Goal: Task Accomplishment & Management: Manage account settings

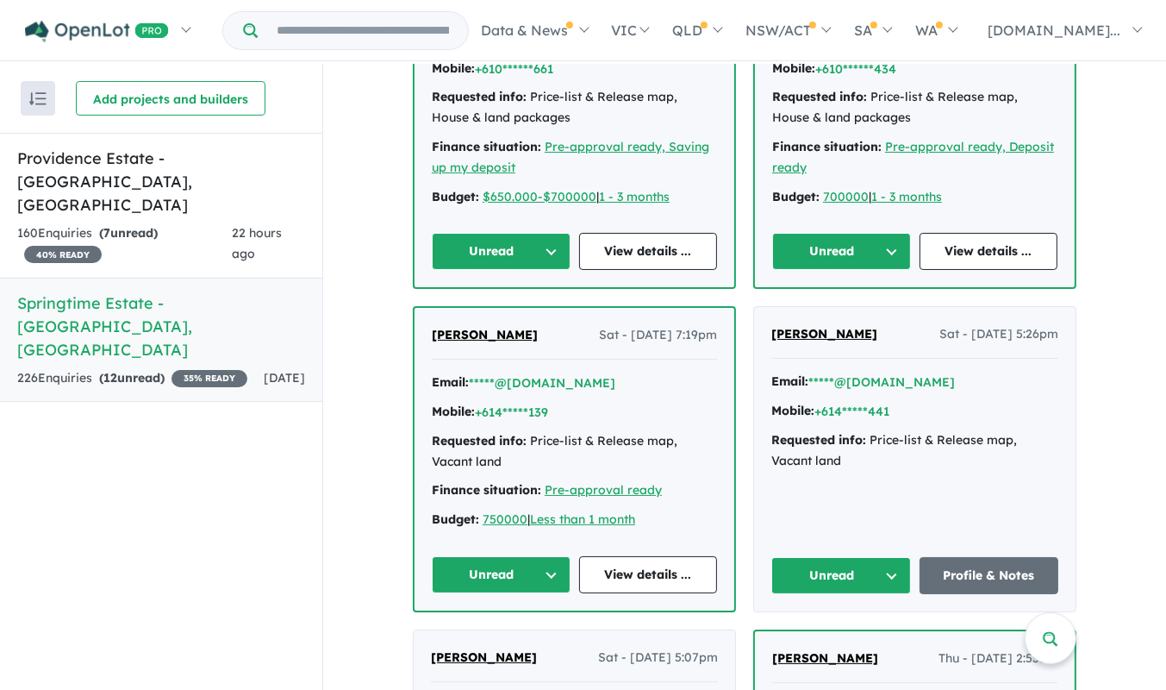
scroll to position [1898, 0]
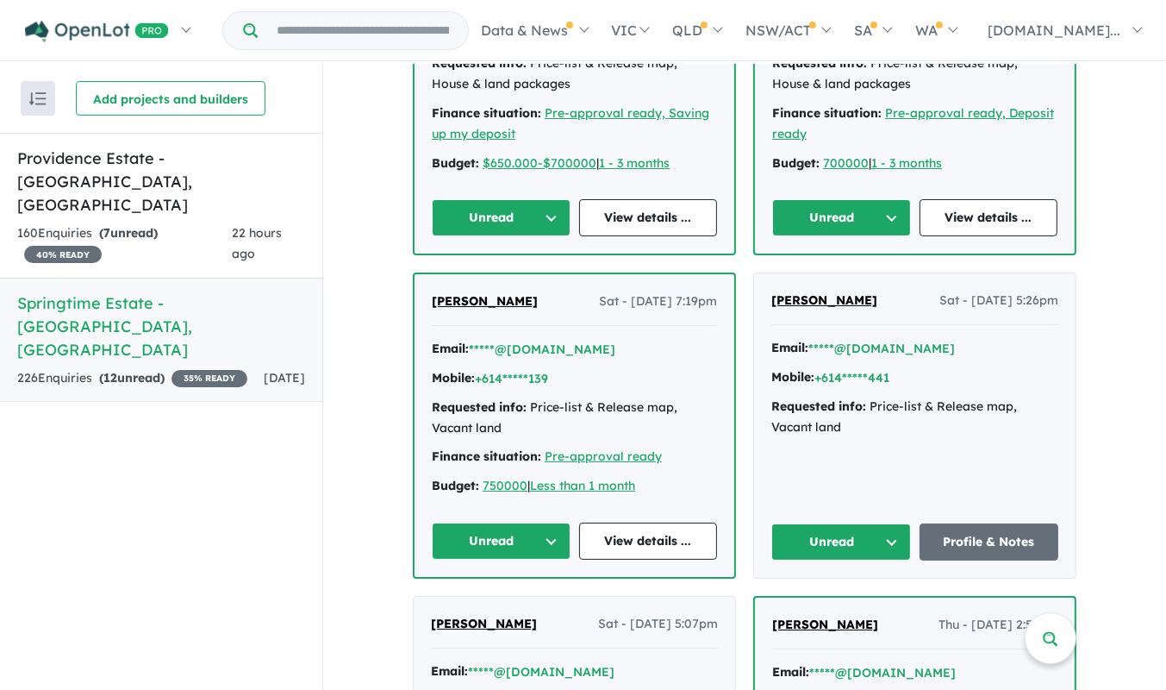
click at [890, 523] on button "Unread" at bounding box center [842, 541] width 140 height 37
click at [835, 602] on button "Assigned" at bounding box center [847, 622] width 150 height 40
click at [552, 522] on button "Unread" at bounding box center [501, 540] width 139 height 37
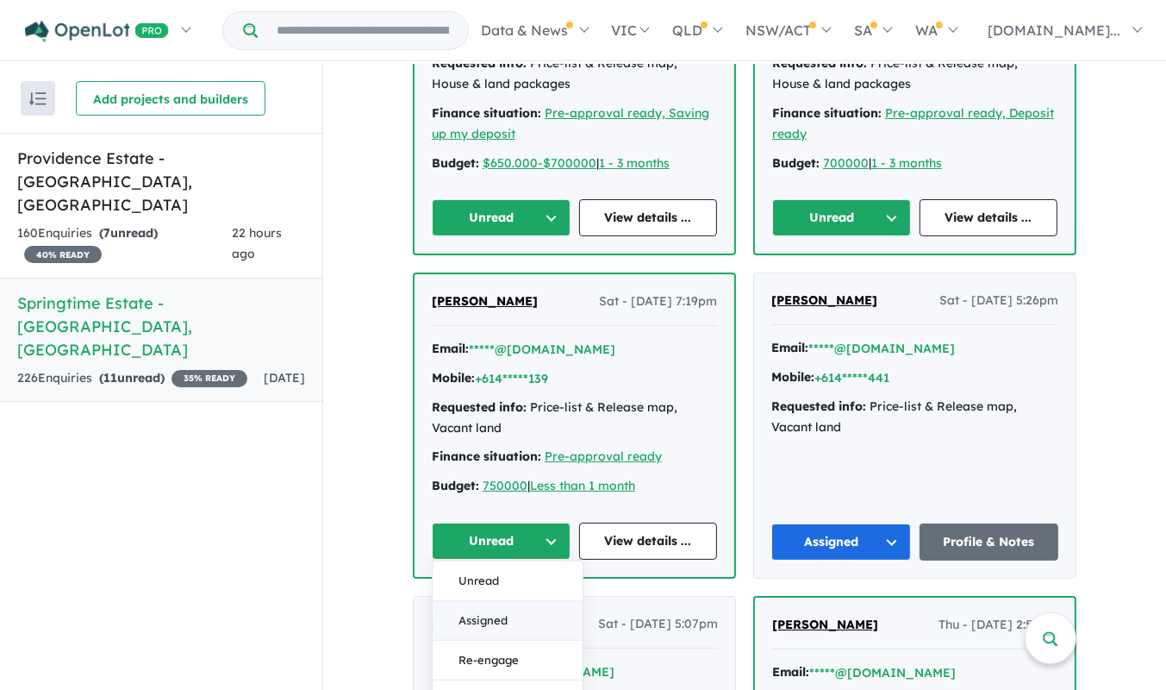
click at [489, 601] on button "Assigned" at bounding box center [508, 621] width 150 height 40
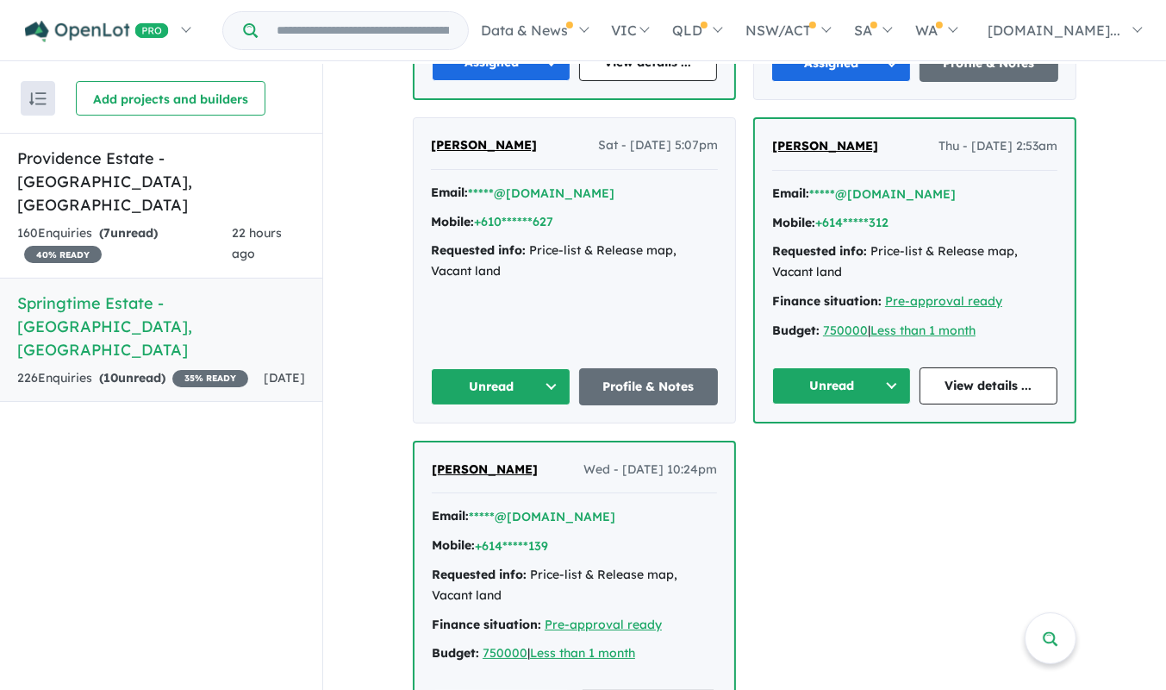
scroll to position [2384, 0]
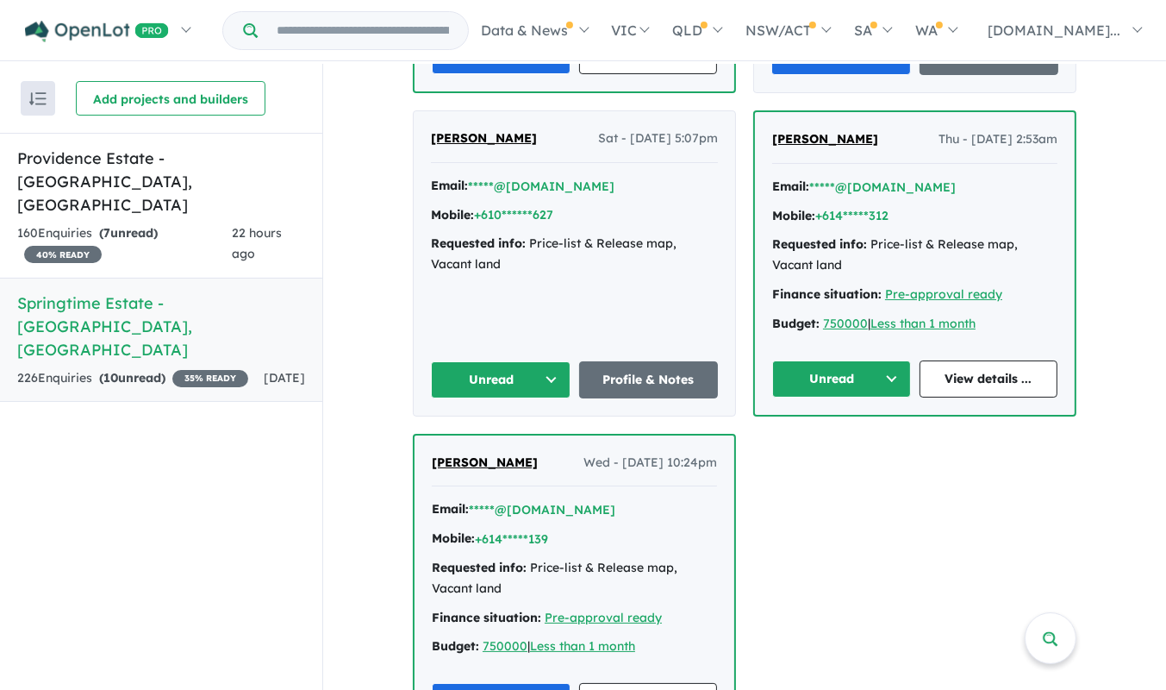
click at [541, 683] on button "Assigned" at bounding box center [501, 701] width 139 height 37
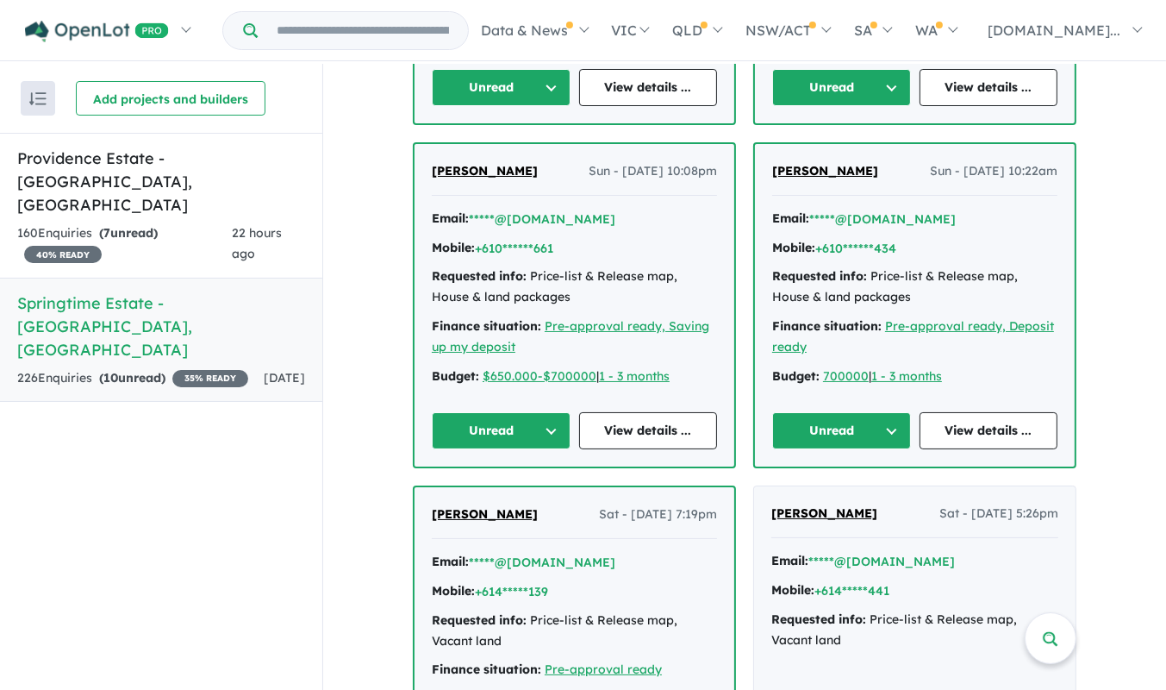
scroll to position [1704, 0]
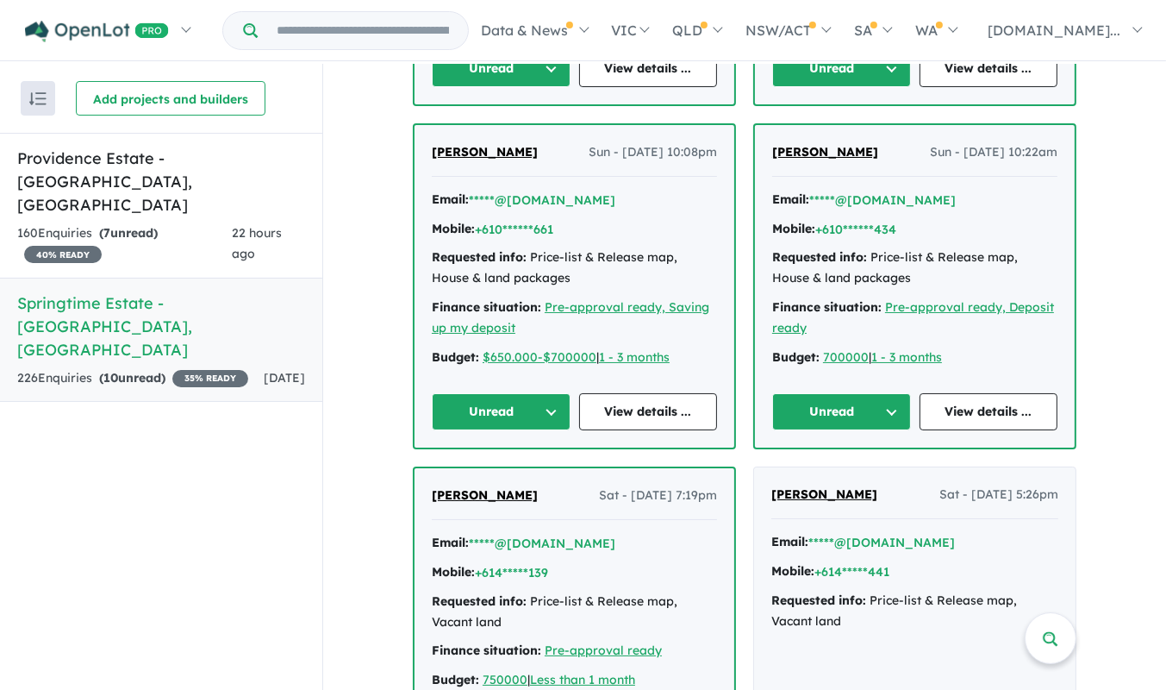
click at [810, 486] on span "[PERSON_NAME]" at bounding box center [825, 494] width 106 height 16
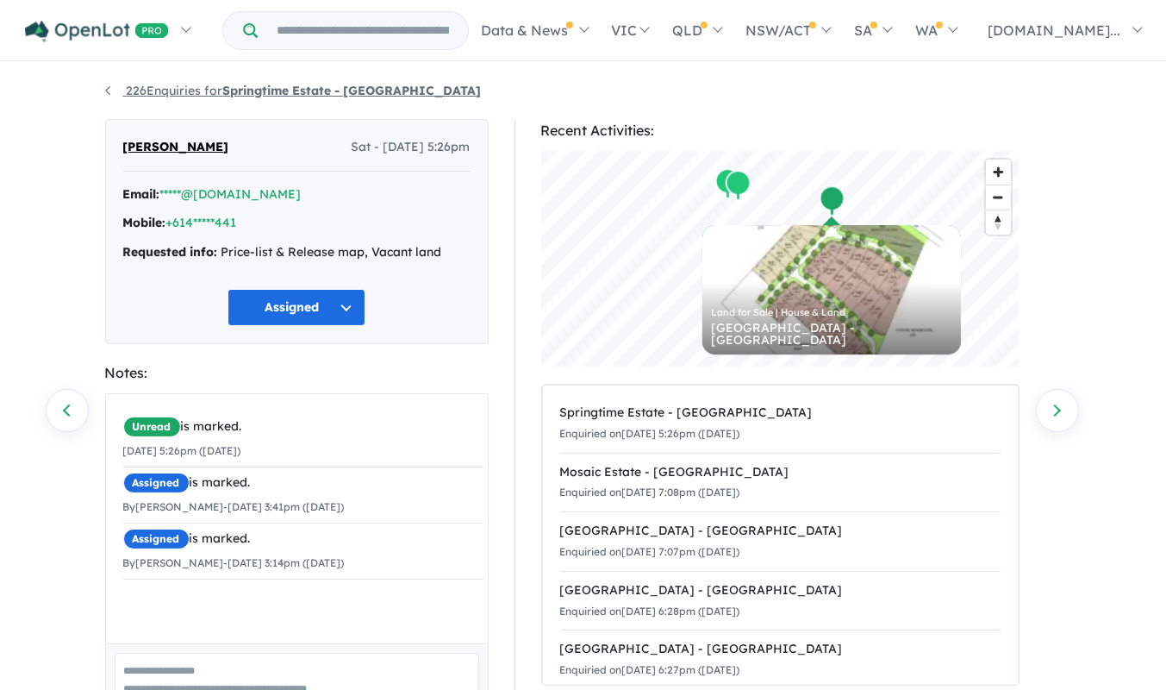
click at [167, 90] on link "226 Enquiries for Springtime Estate - Haynes" at bounding box center [293, 91] width 377 height 16
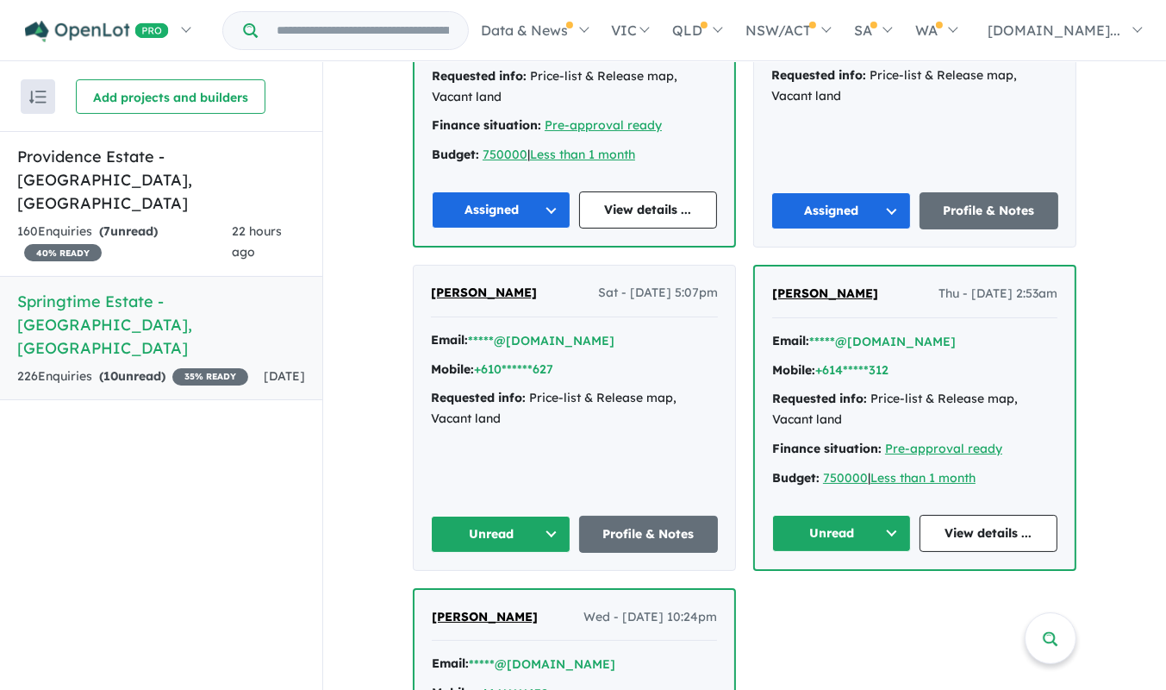
scroll to position [2208, 0]
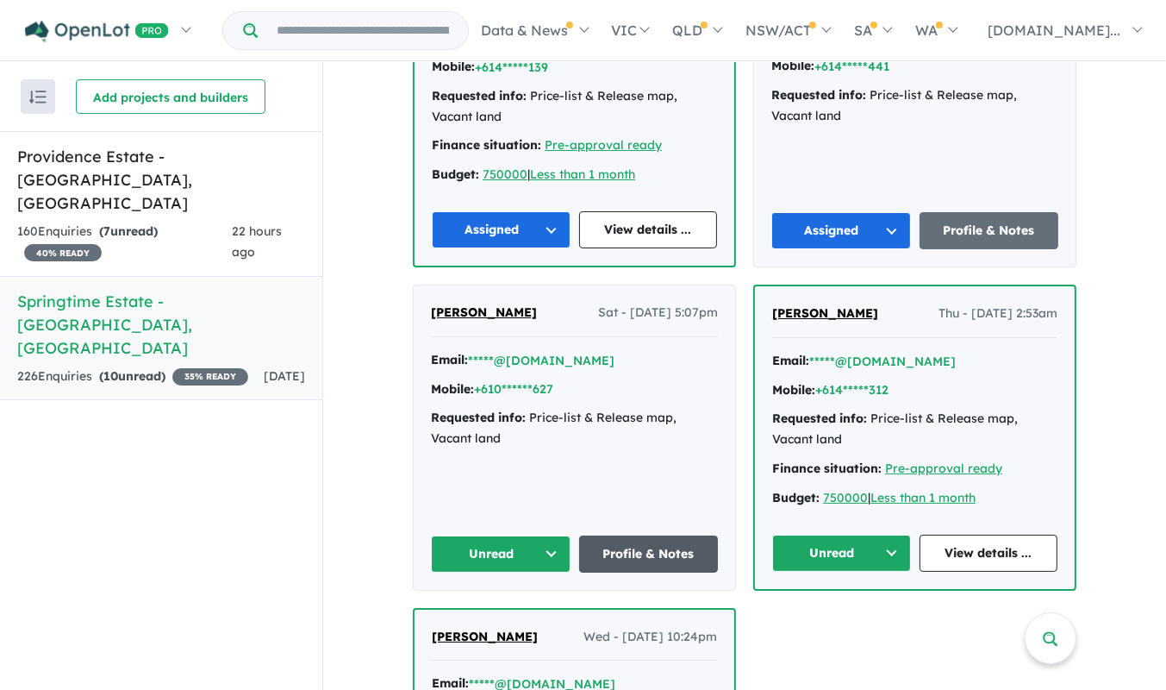
click at [657, 535] on link "Profile & Notes" at bounding box center [649, 553] width 140 height 37
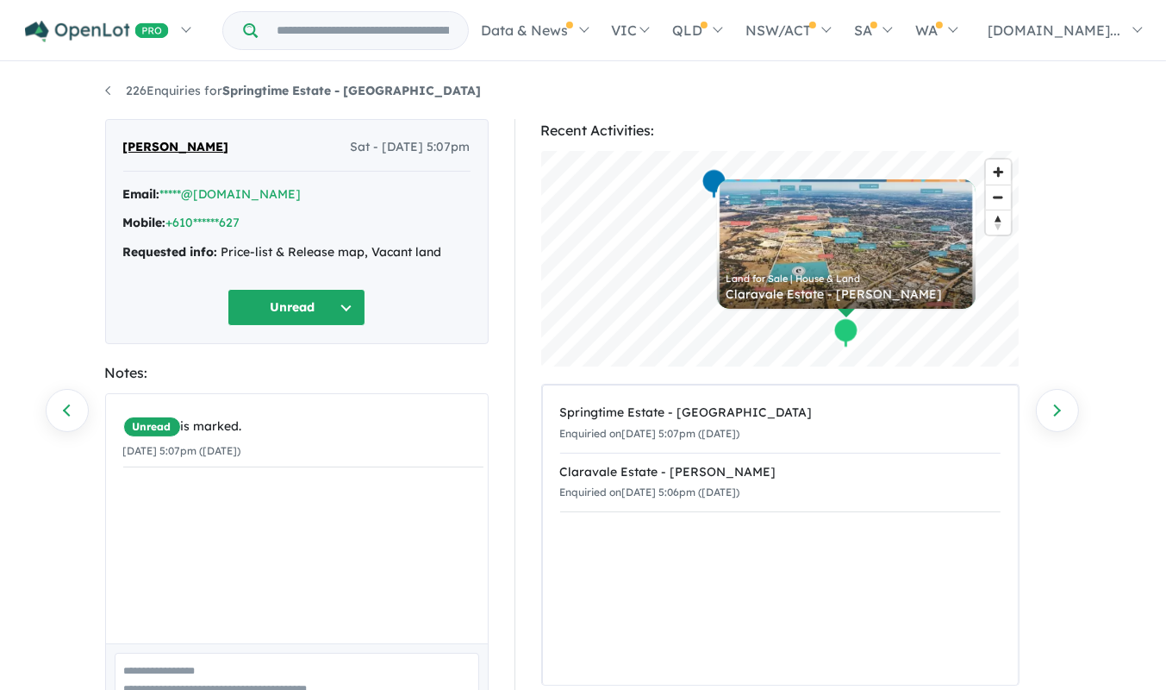
click at [351, 309] on button "Unread" at bounding box center [297, 307] width 138 height 37
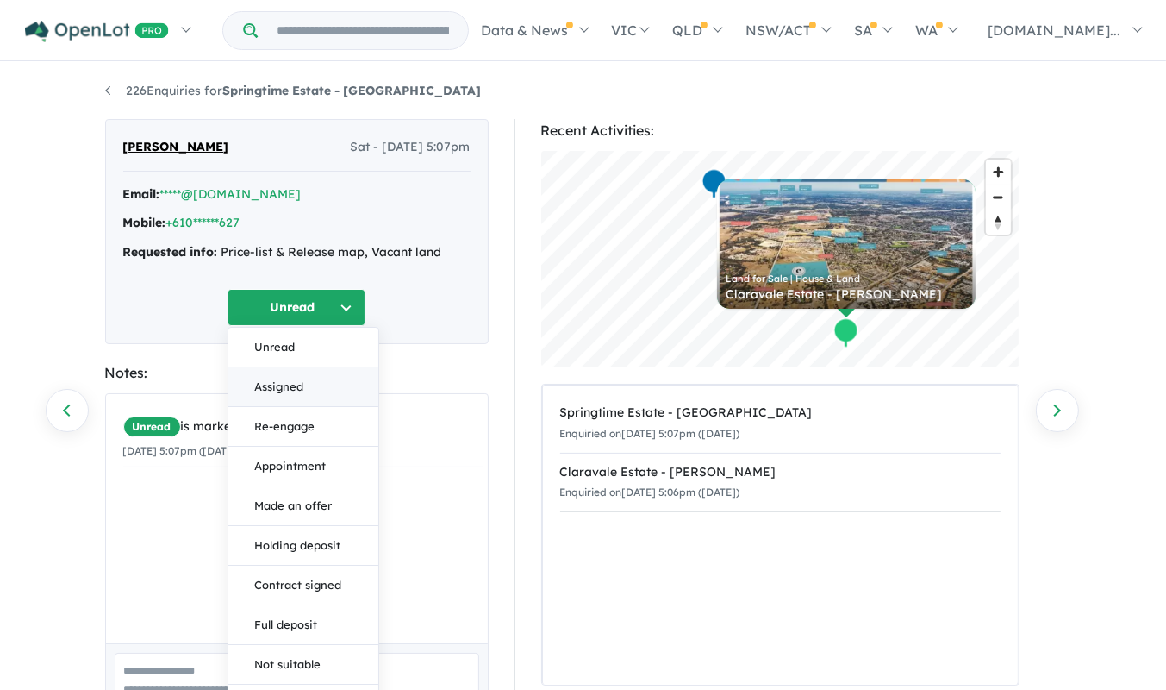
click at [332, 393] on button "Assigned" at bounding box center [303, 387] width 150 height 40
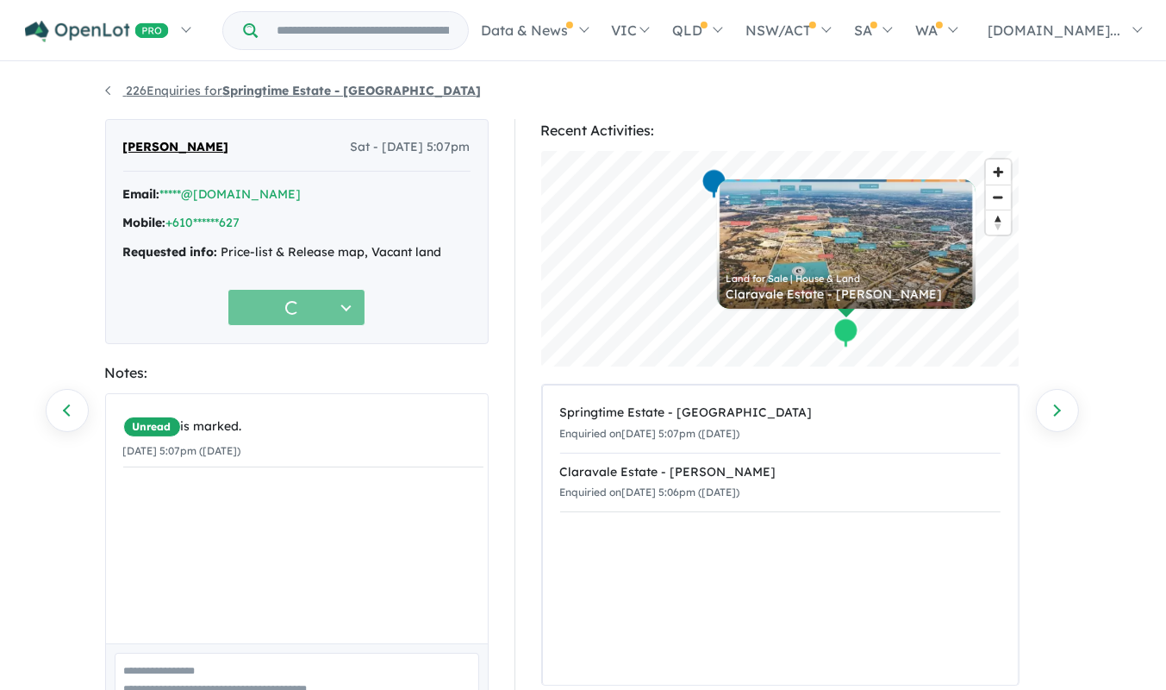
click at [107, 91] on link "226 Enquiries for Springtime Estate - Haynes" at bounding box center [293, 91] width 377 height 16
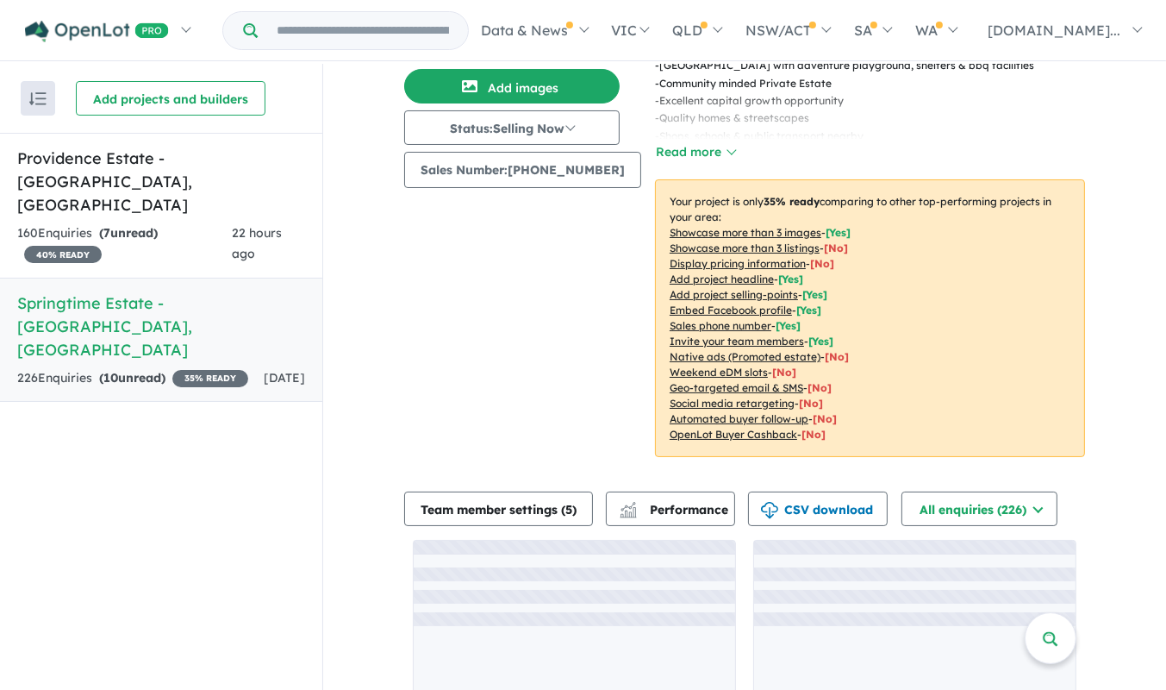
scroll to position [2, 0]
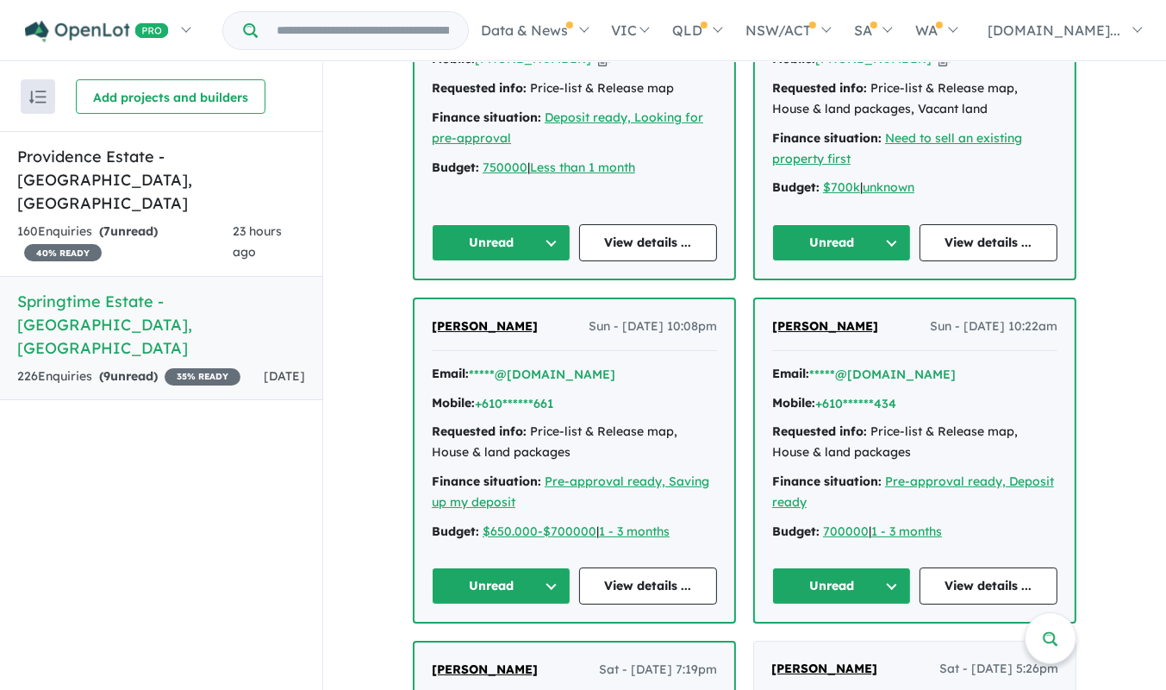
scroll to position [1567, 0]
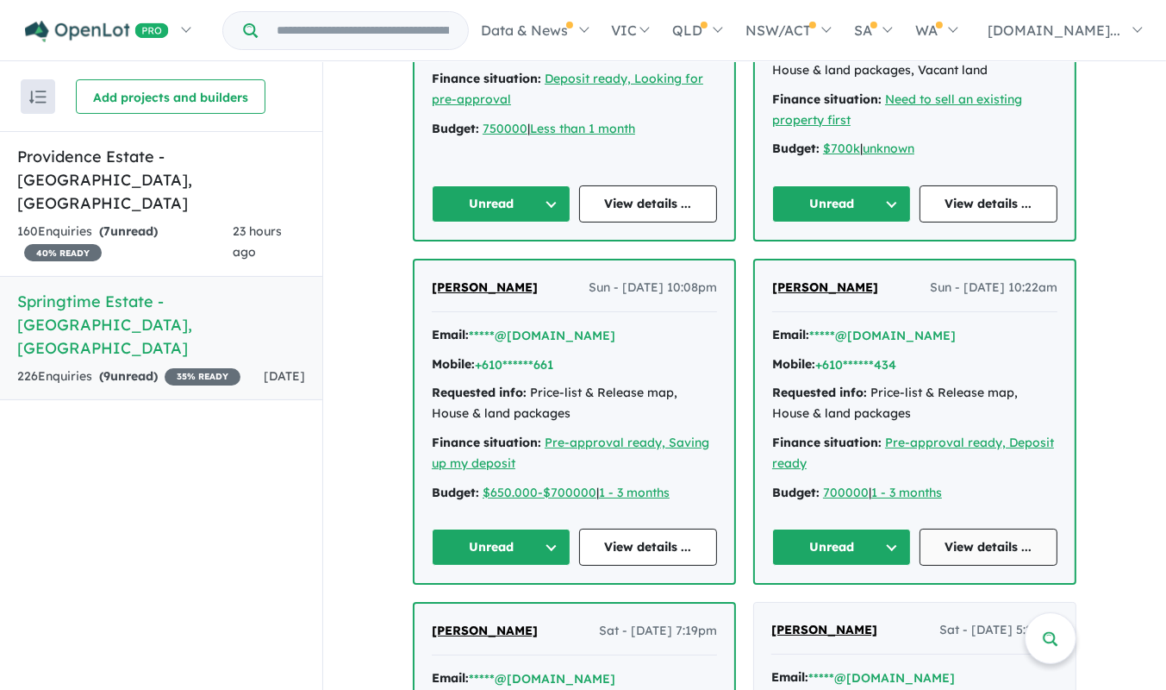
click at [973, 528] on link "View details ..." at bounding box center [989, 546] width 139 height 37
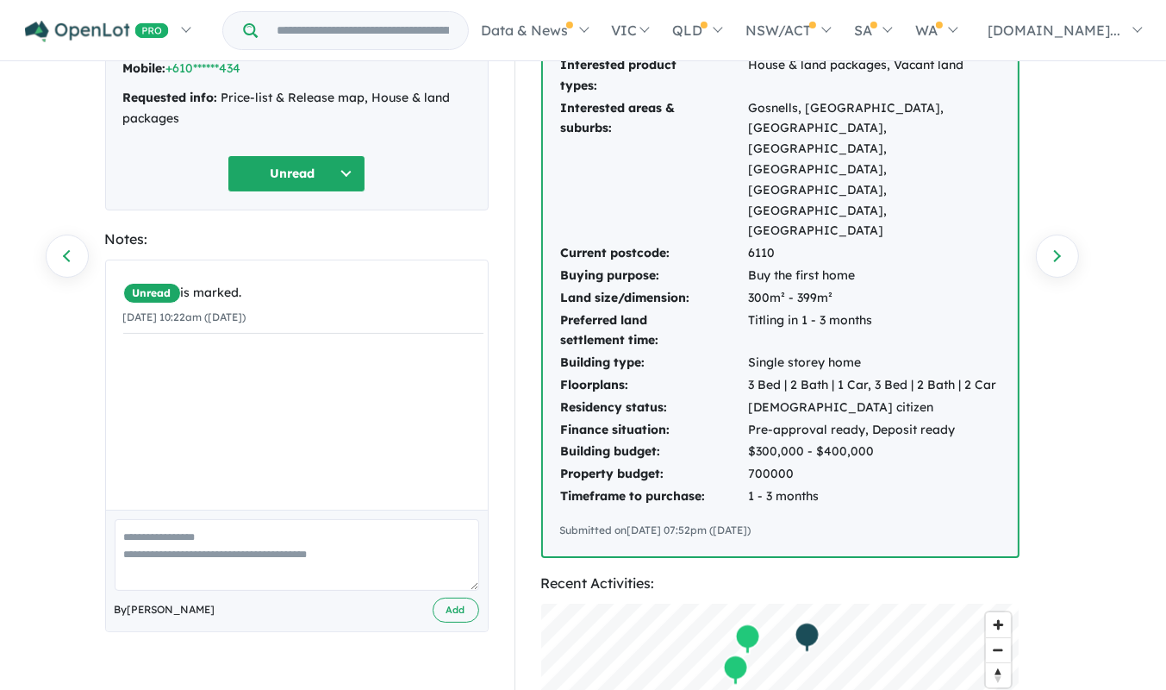
scroll to position [160, 0]
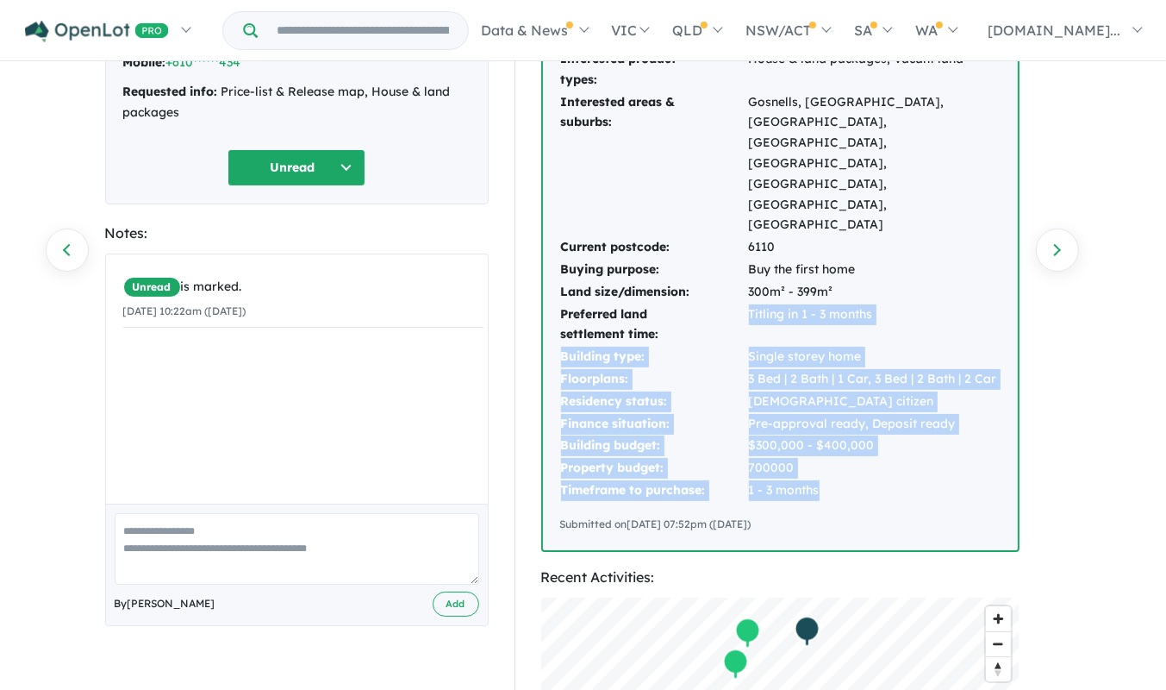
drag, startPoint x: 826, startPoint y: 403, endPoint x: 748, endPoint y: 230, distance: 189.1
click at [748, 230] on tbody "Interested product types: House & land packages, Vacant land Interested areas &…" at bounding box center [780, 274] width 441 height 453
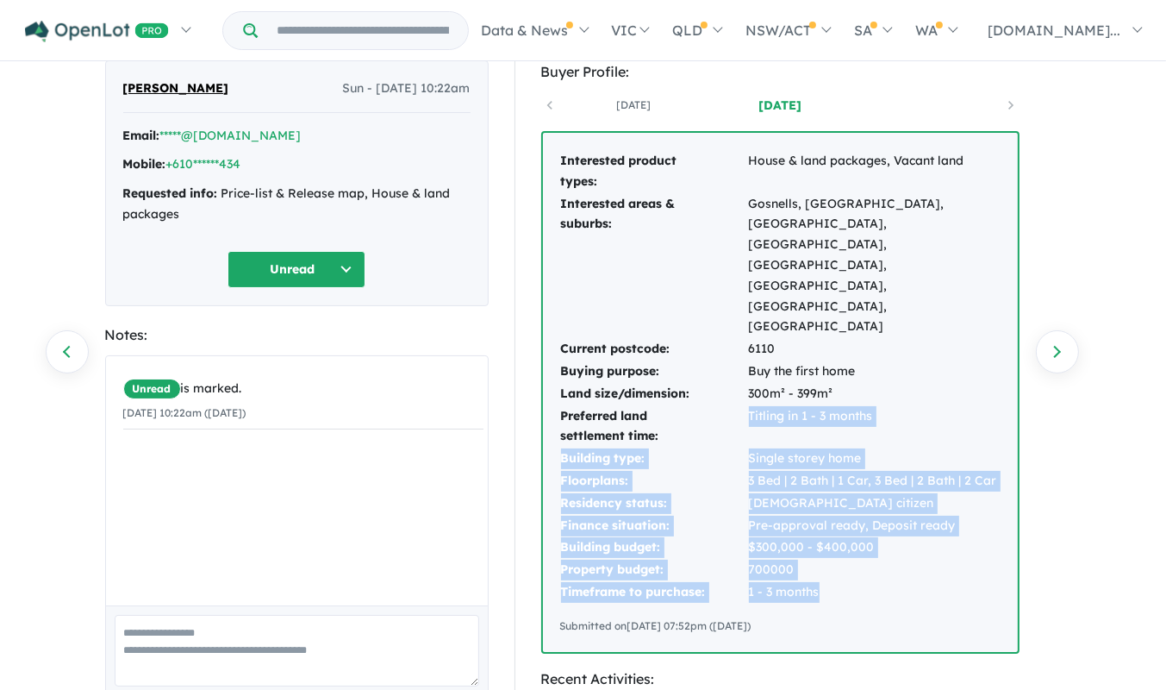
scroll to position [0, 0]
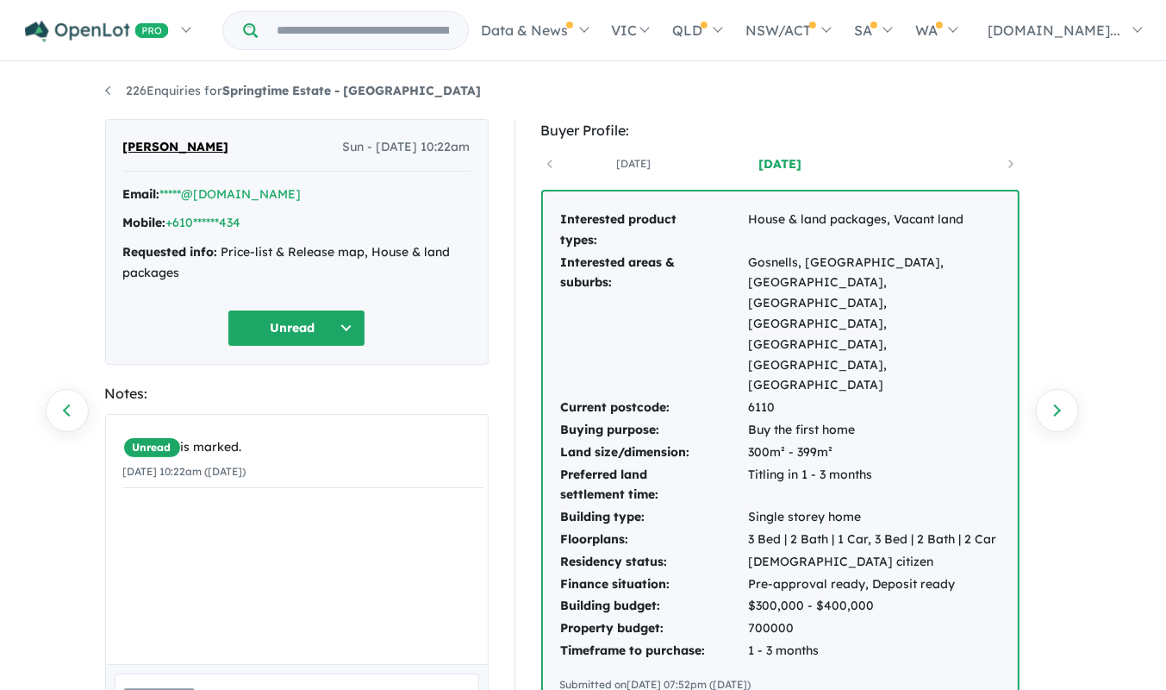
click at [696, 397] on td "Current postcode:" at bounding box center [654, 408] width 188 height 22
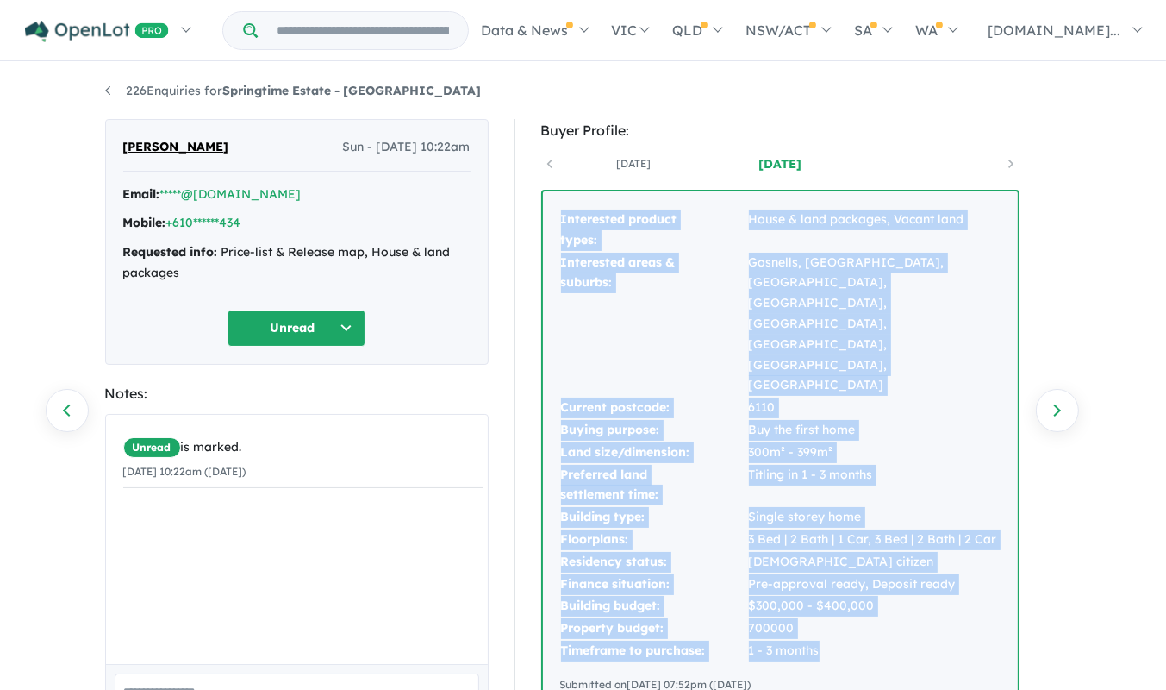
drag, startPoint x: 841, startPoint y: 569, endPoint x: 553, endPoint y: 222, distance: 451.8
click at [553, 222] on div "Interested product types: House & land packages, Vacant land Interested areas &…" at bounding box center [780, 450] width 475 height 519
copy tbody "Interested product types: House & land packages, Vacant land Interested areas &…"
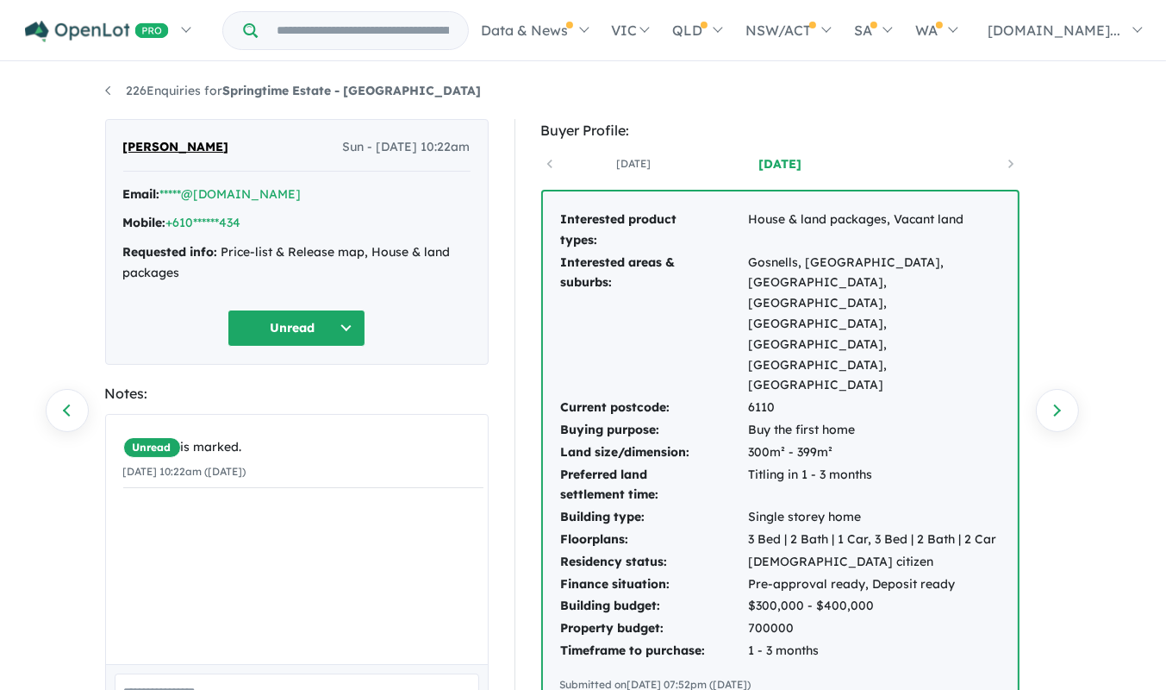
click at [370, 314] on div "Unread" at bounding box center [296, 328] width 347 height 37
click at [349, 325] on button "Unread" at bounding box center [297, 328] width 138 height 37
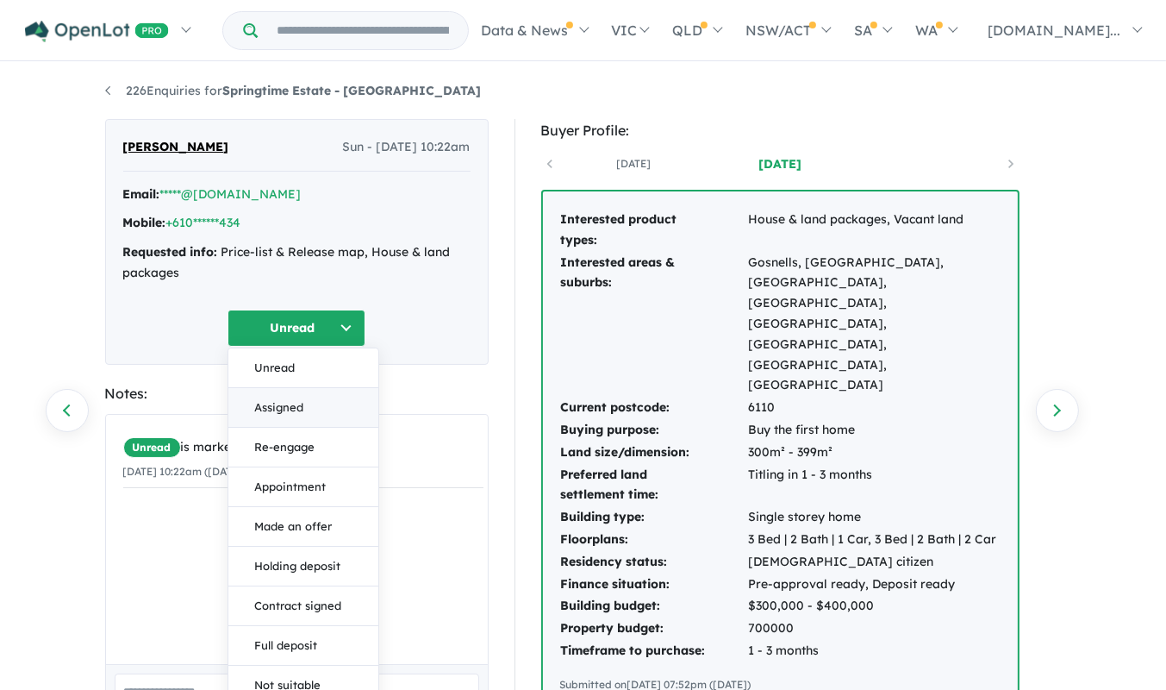
click at [316, 410] on button "Assigned" at bounding box center [303, 408] width 150 height 40
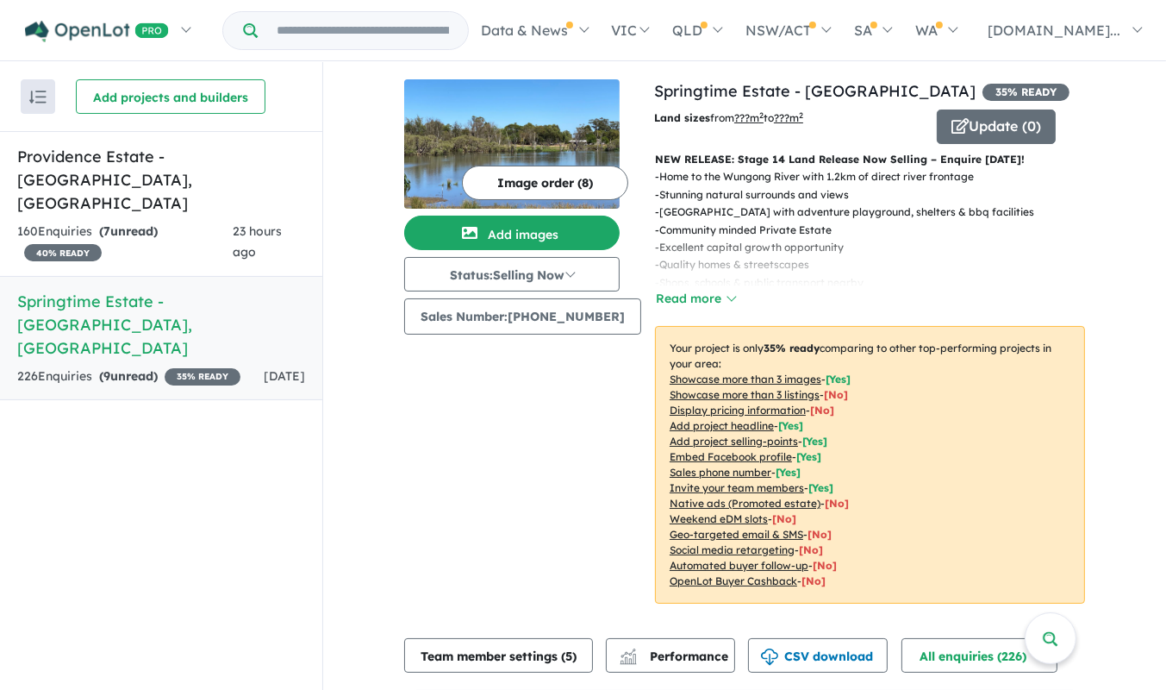
scroll to position [1567, 0]
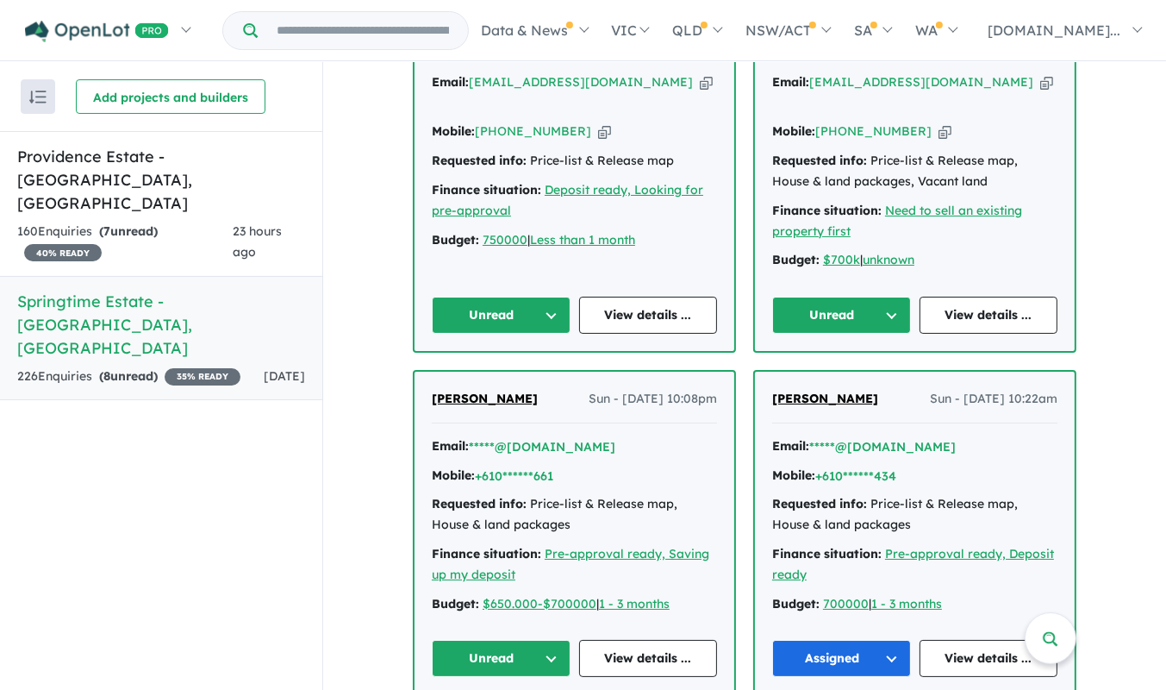
scroll to position [1472, 0]
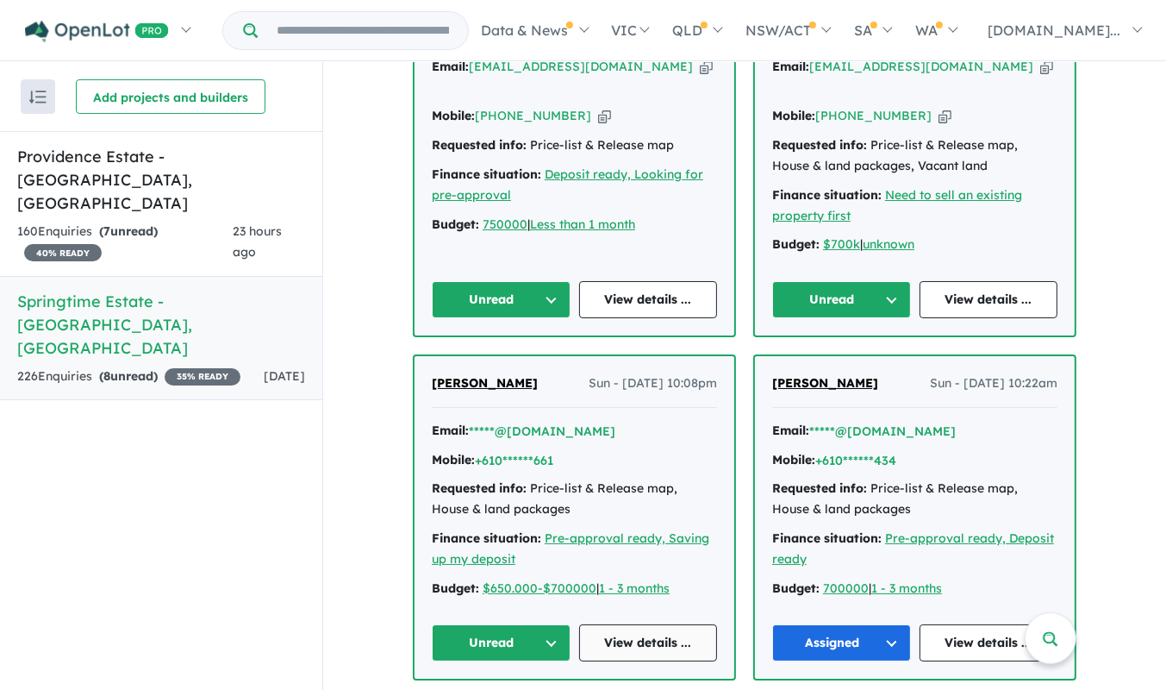
click at [672, 624] on link "View details ..." at bounding box center [648, 642] width 139 height 37
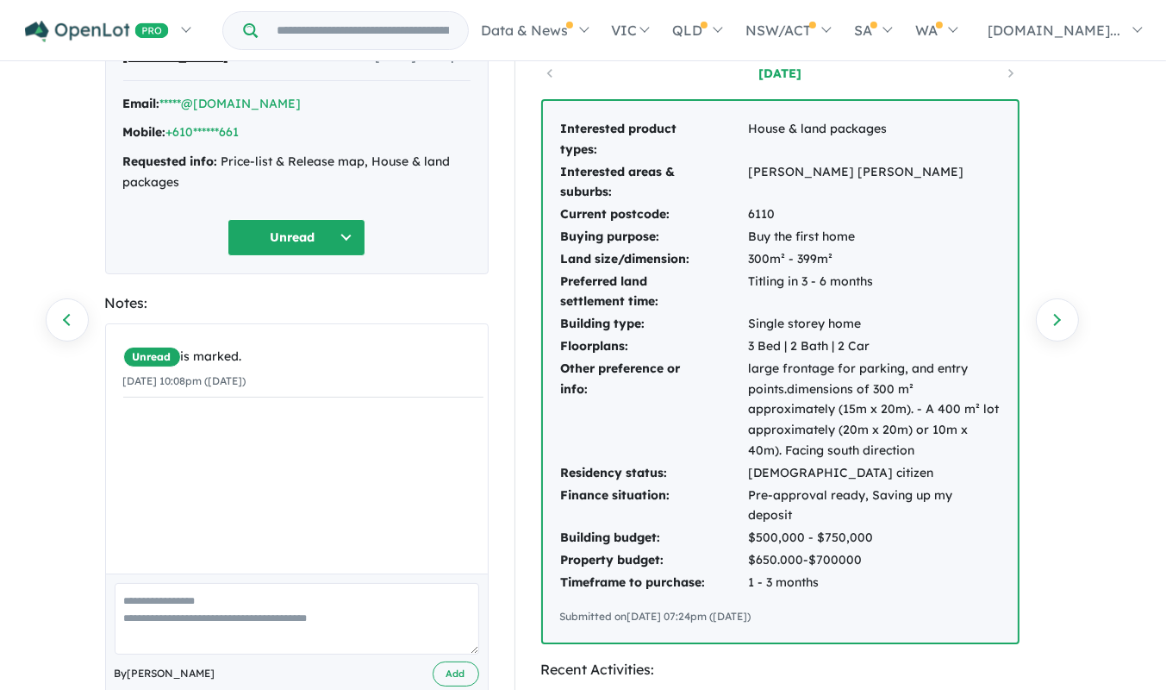
scroll to position [96, 0]
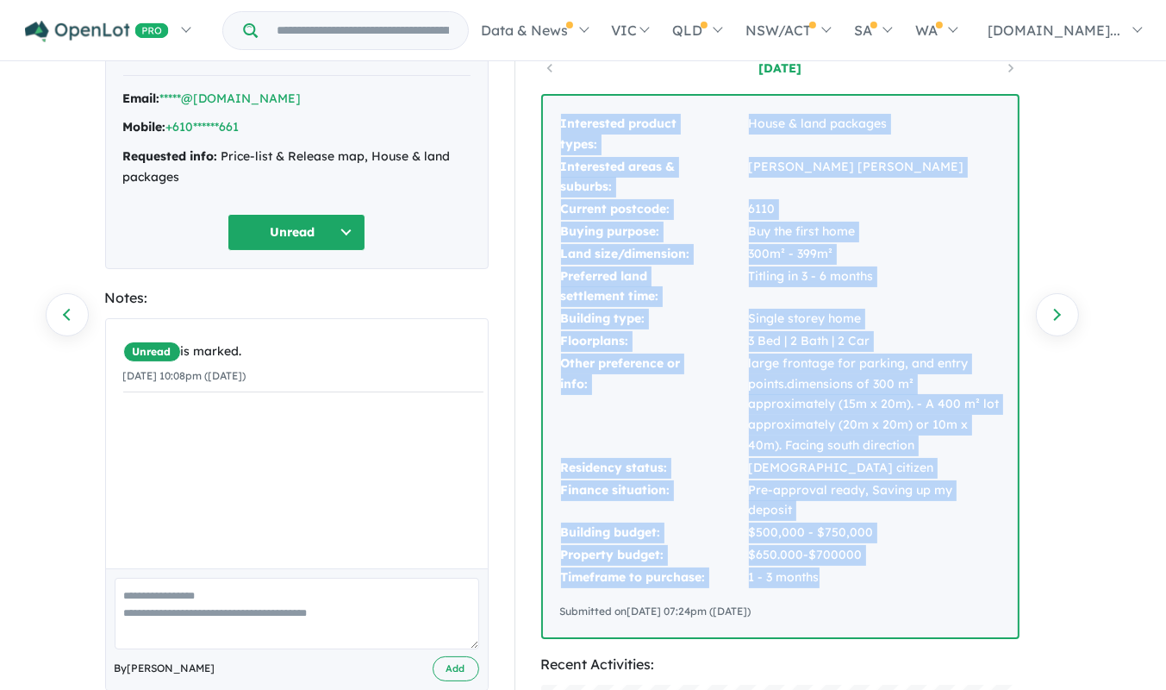
drag, startPoint x: 822, startPoint y: 566, endPoint x: 529, endPoint y: 127, distance: 527.2
click at [529, 127] on div "Buyer Profile: 9 days ago Interested product types: House & land packages Inter…" at bounding box center [788, 634] width 547 height 1222
copy tbody "Interested product types: House & land packages Interested areas & suburbs: Hay…"
click at [342, 236] on button "Unread" at bounding box center [297, 232] width 138 height 37
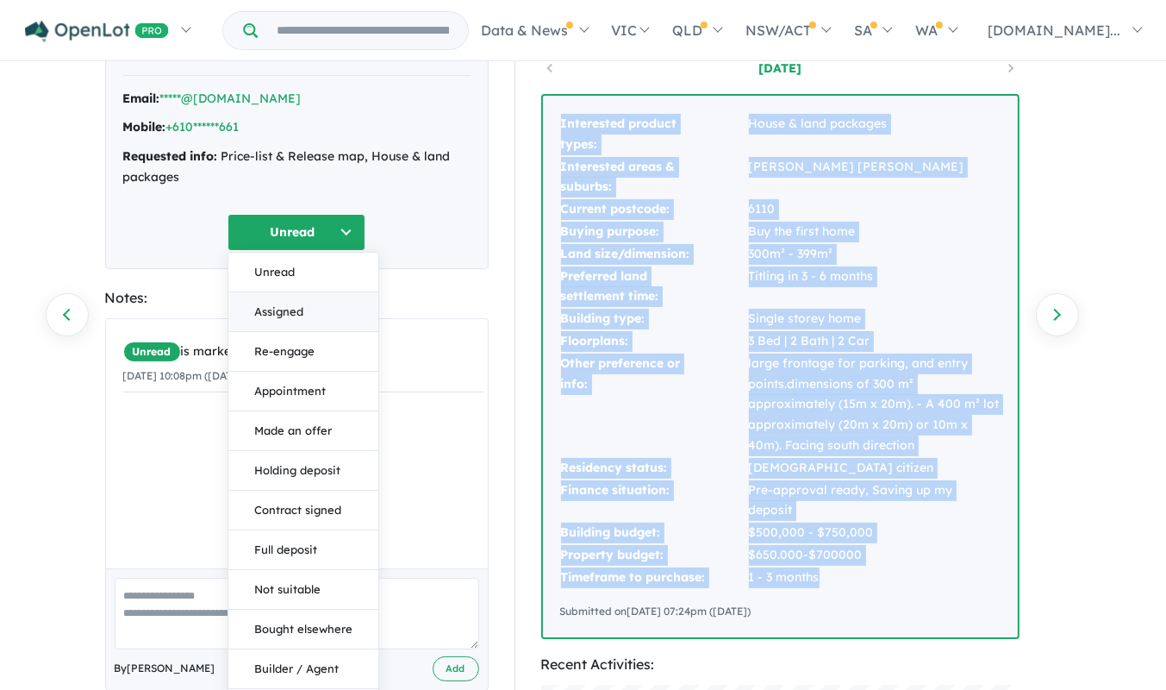
click at [303, 316] on button "Assigned" at bounding box center [303, 312] width 150 height 40
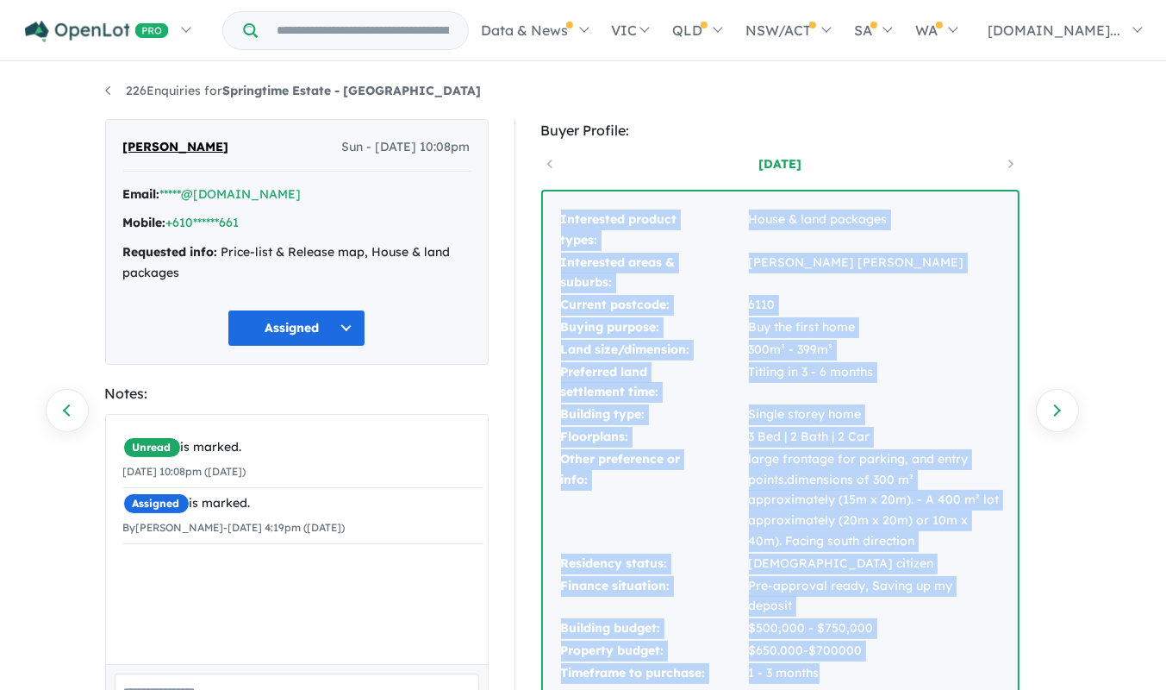
scroll to position [0, 0]
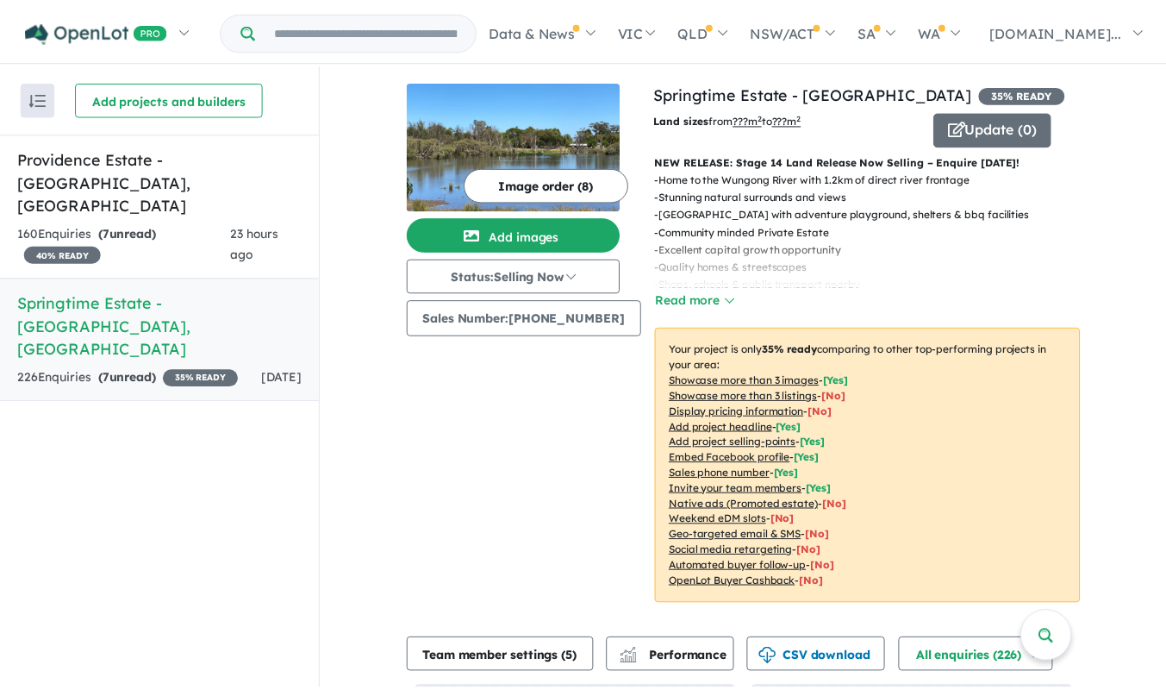
scroll to position [2, 0]
